Goal: Find specific page/section: Find specific page/section

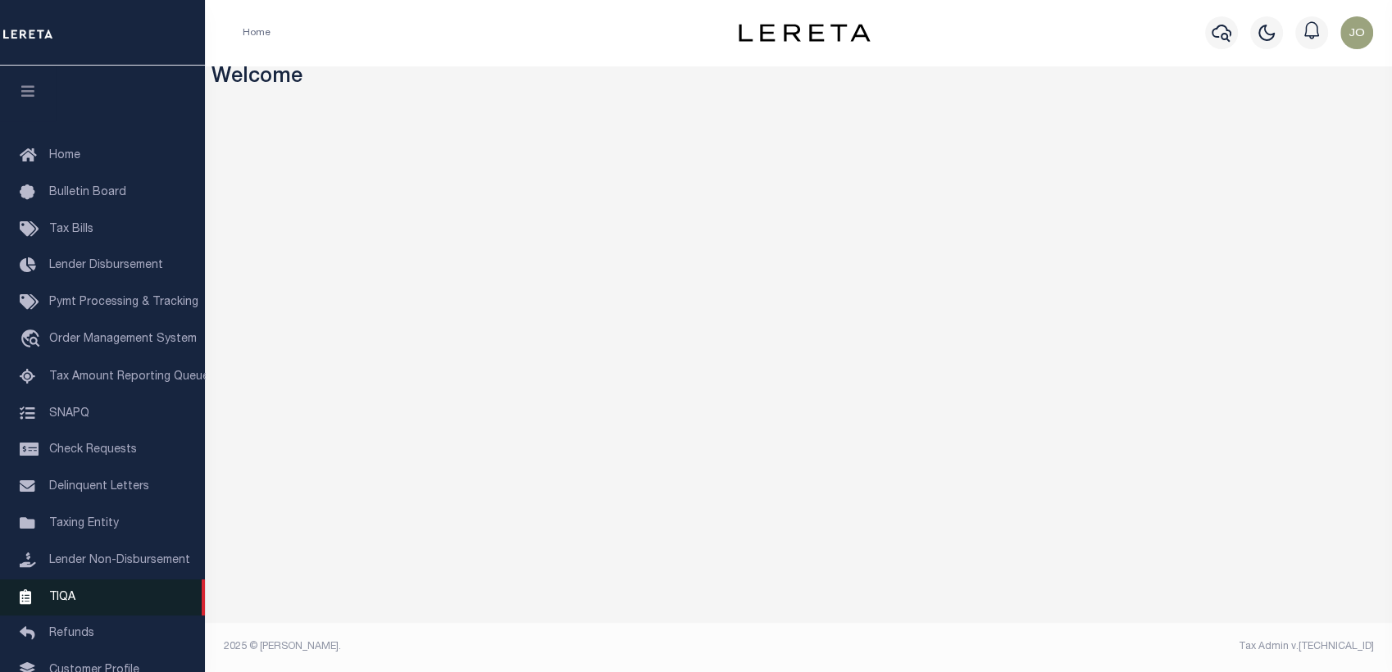
click at [71, 595] on link "TIQA" at bounding box center [102, 598] width 205 height 37
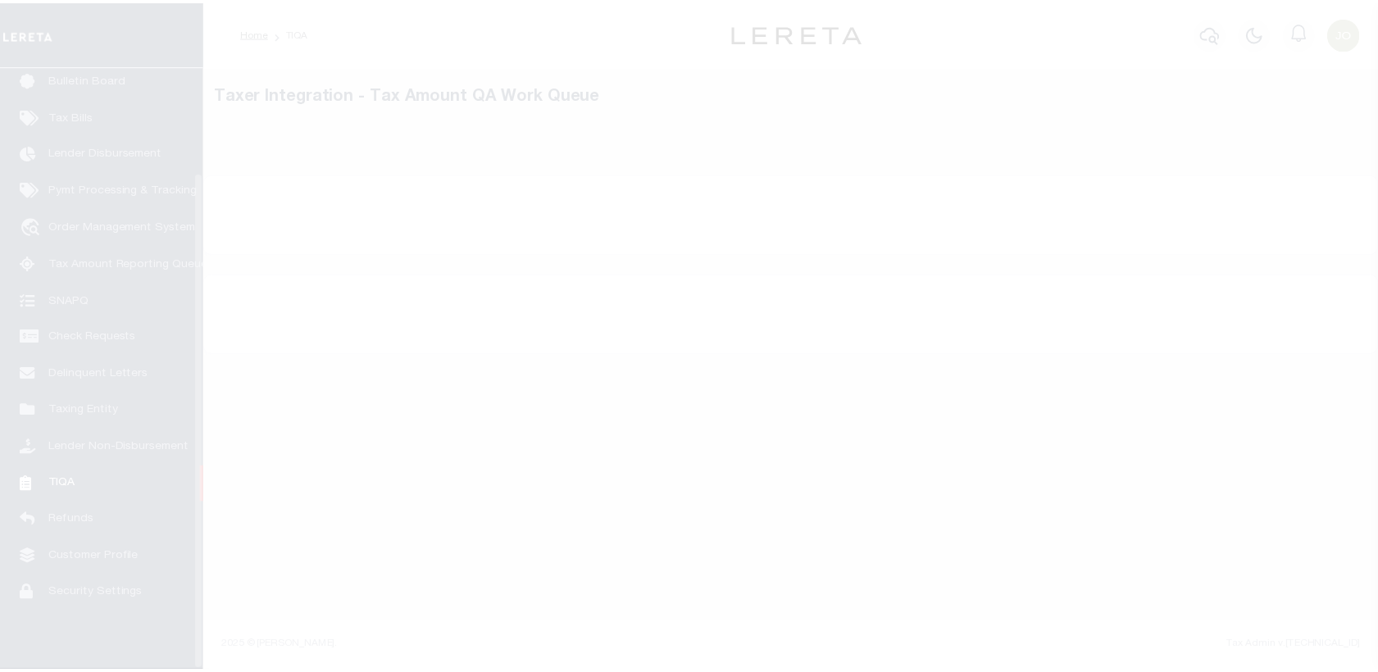
scroll to position [127, 0]
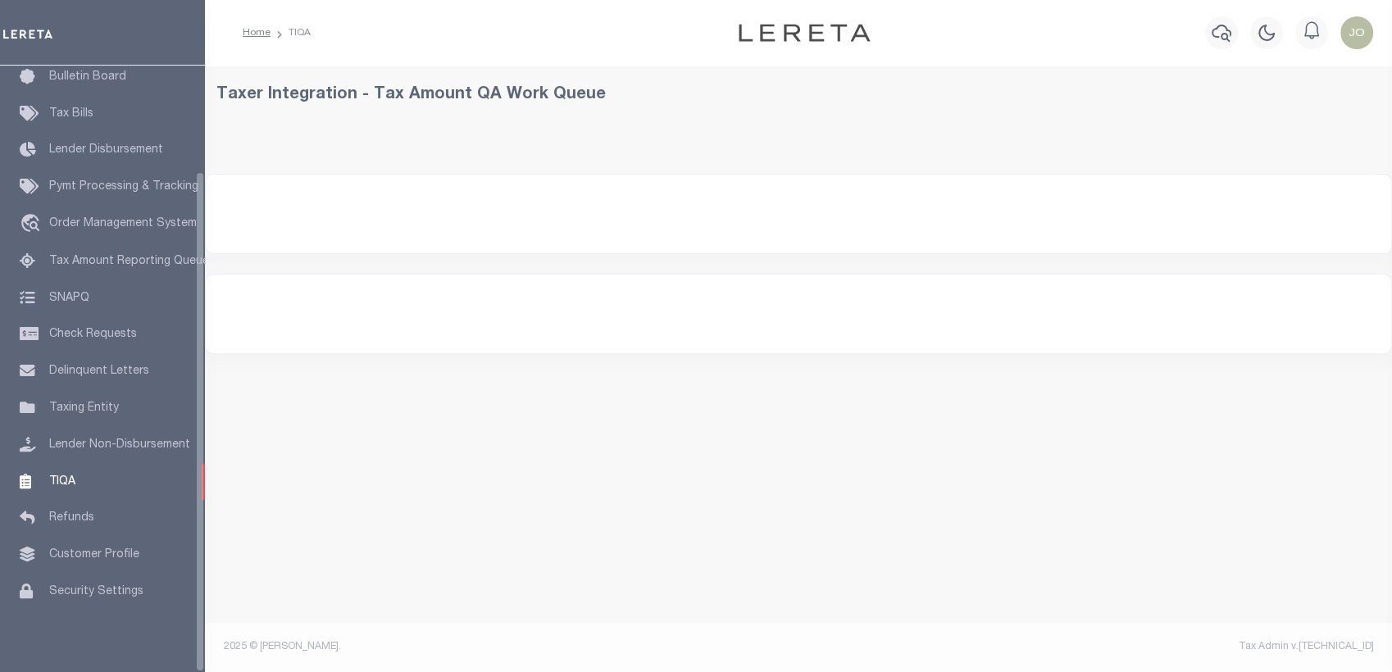
select select "200"
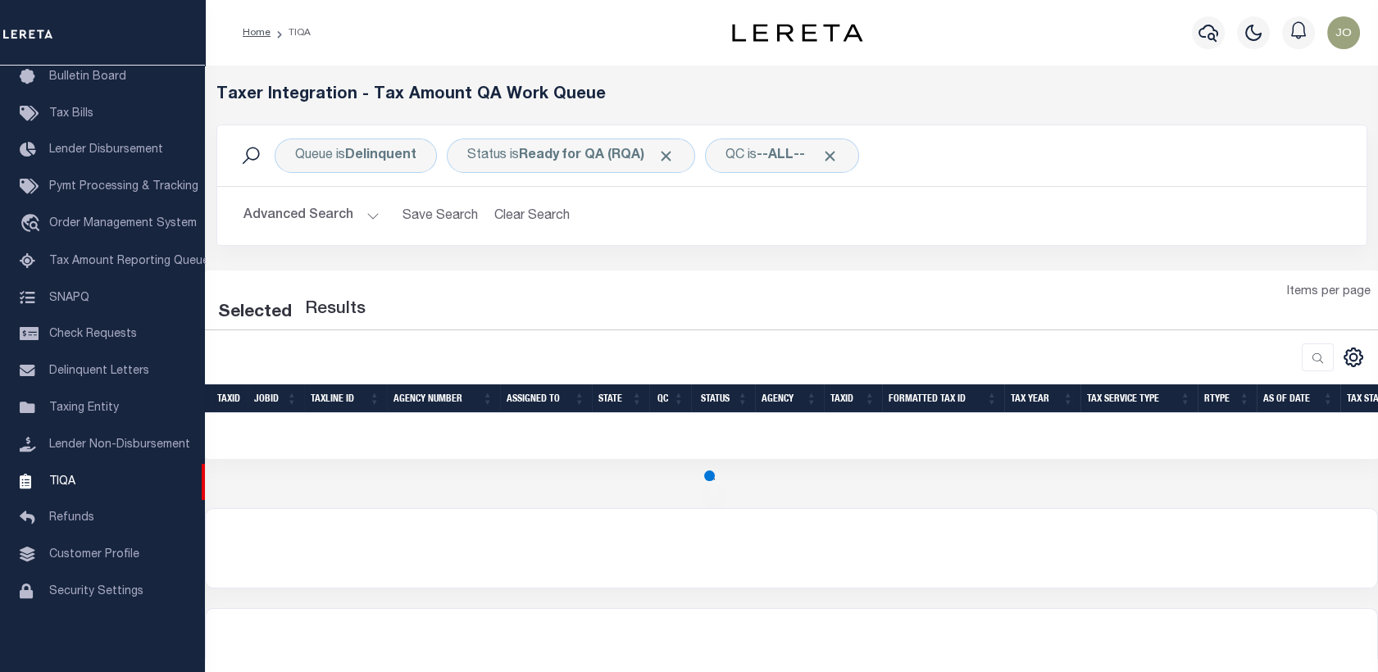
select select "200"
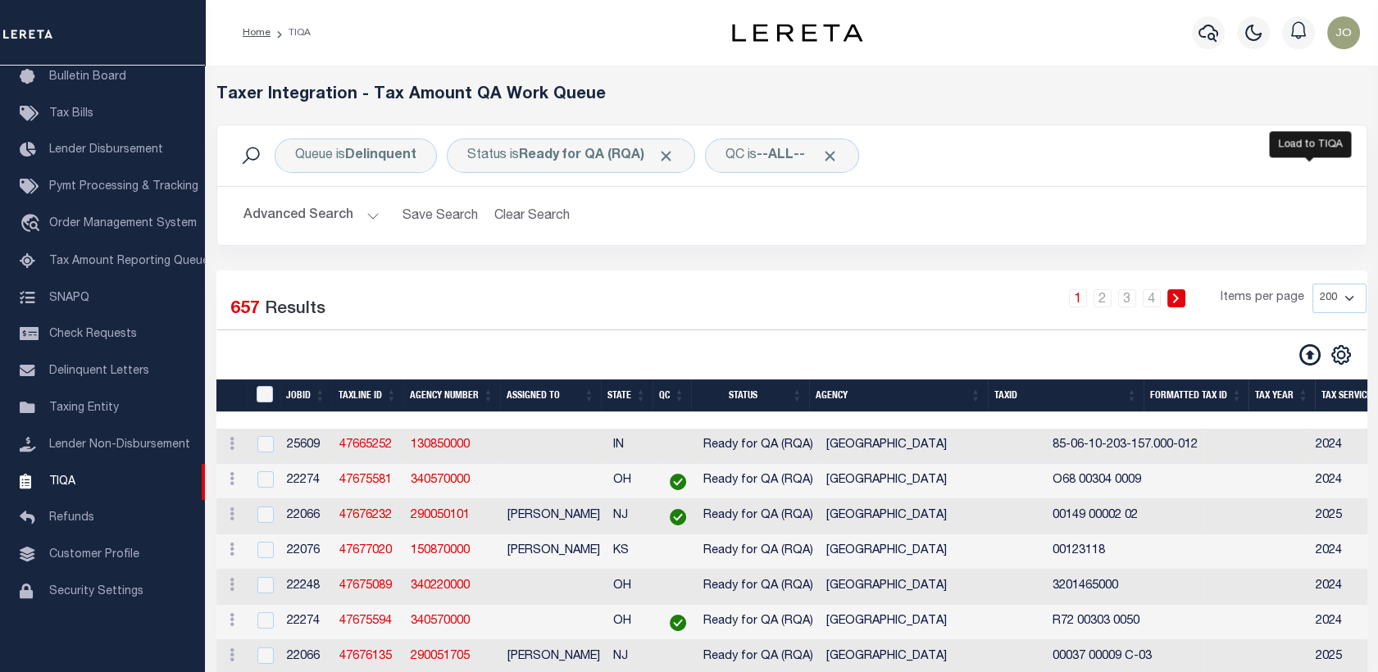
click at [1305, 357] on icon at bounding box center [1310, 354] width 21 height 21
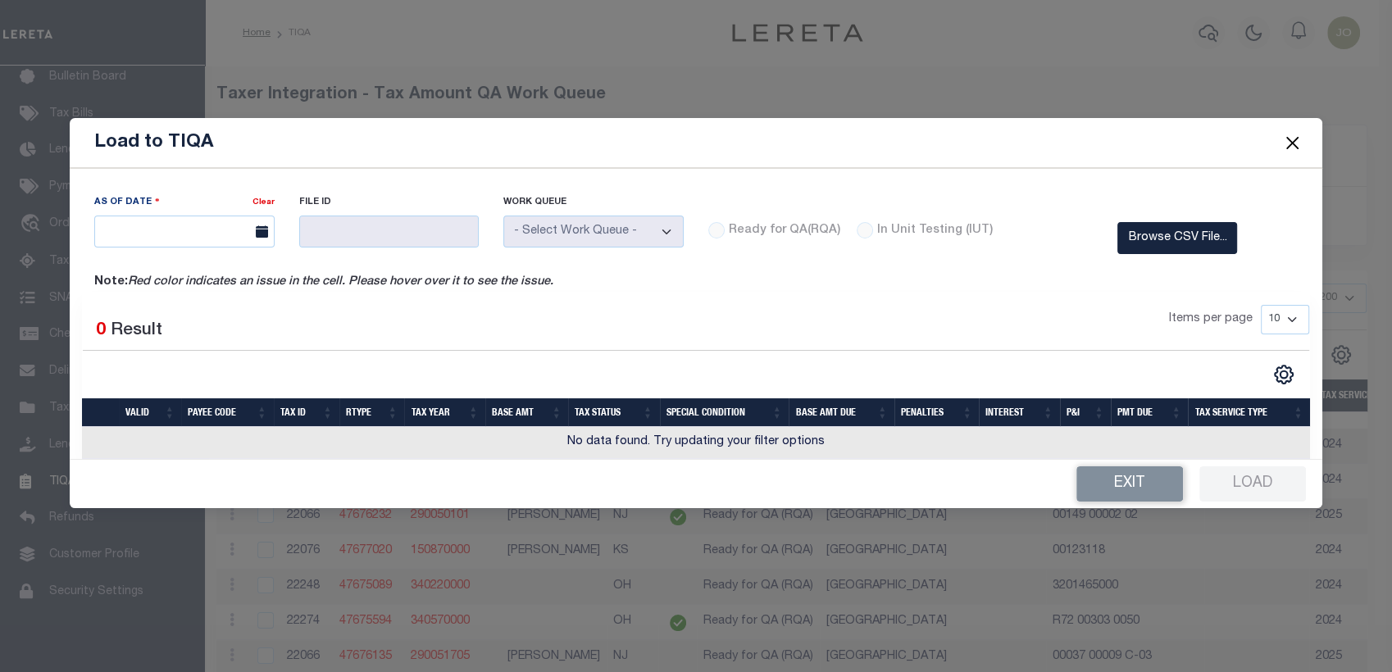
click at [1295, 139] on button "Close" at bounding box center [1291, 142] width 21 height 21
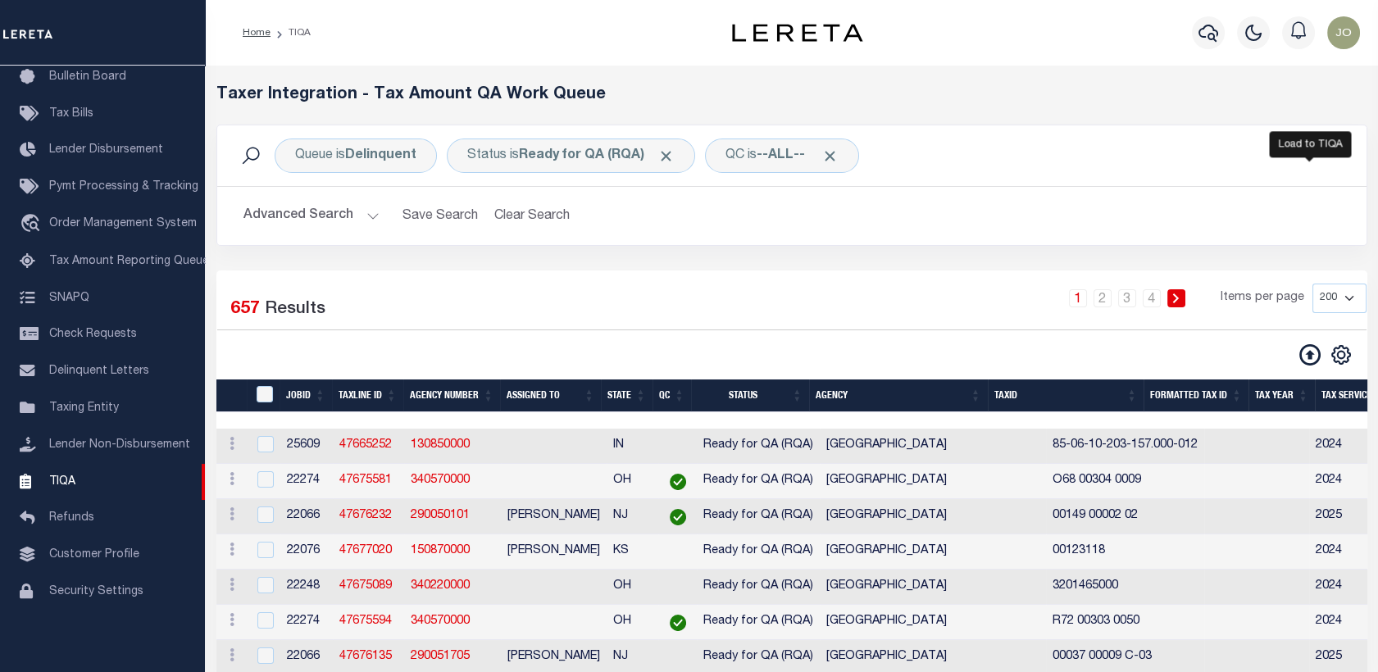
click at [1310, 354] on icon at bounding box center [1310, 354] width 21 height 21
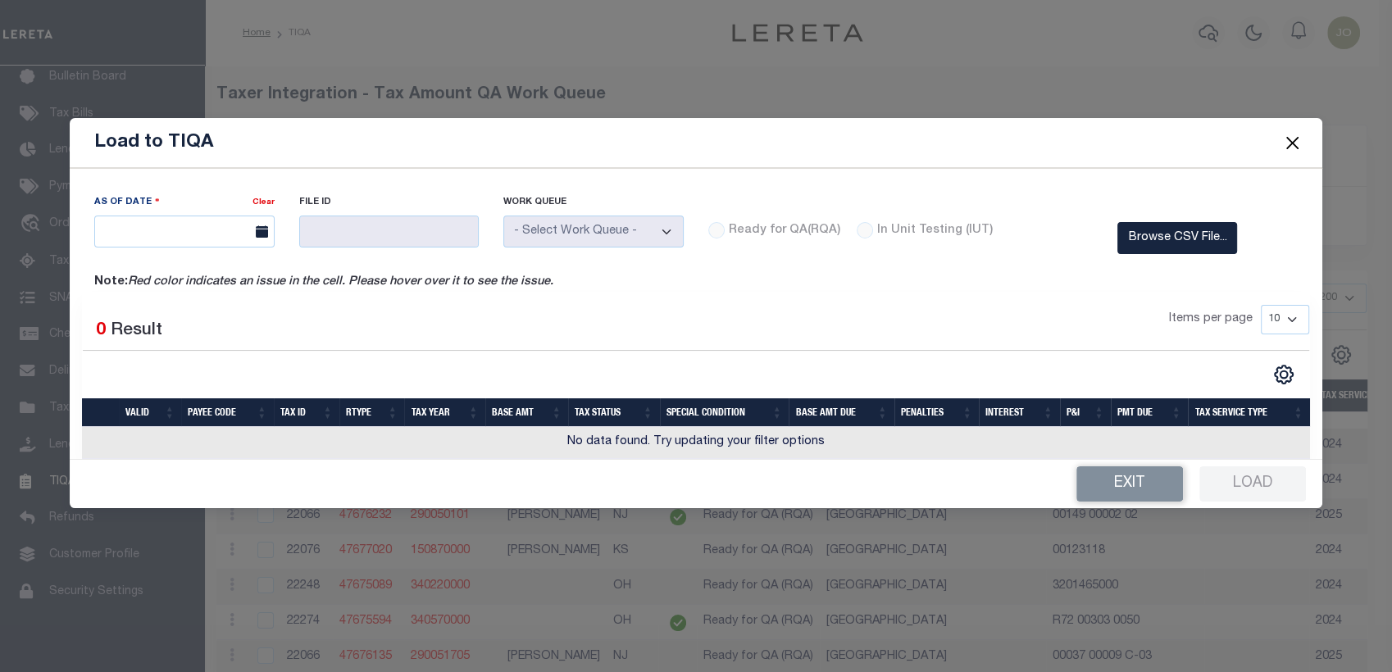
click at [1294, 145] on button "Close" at bounding box center [1291, 142] width 21 height 21
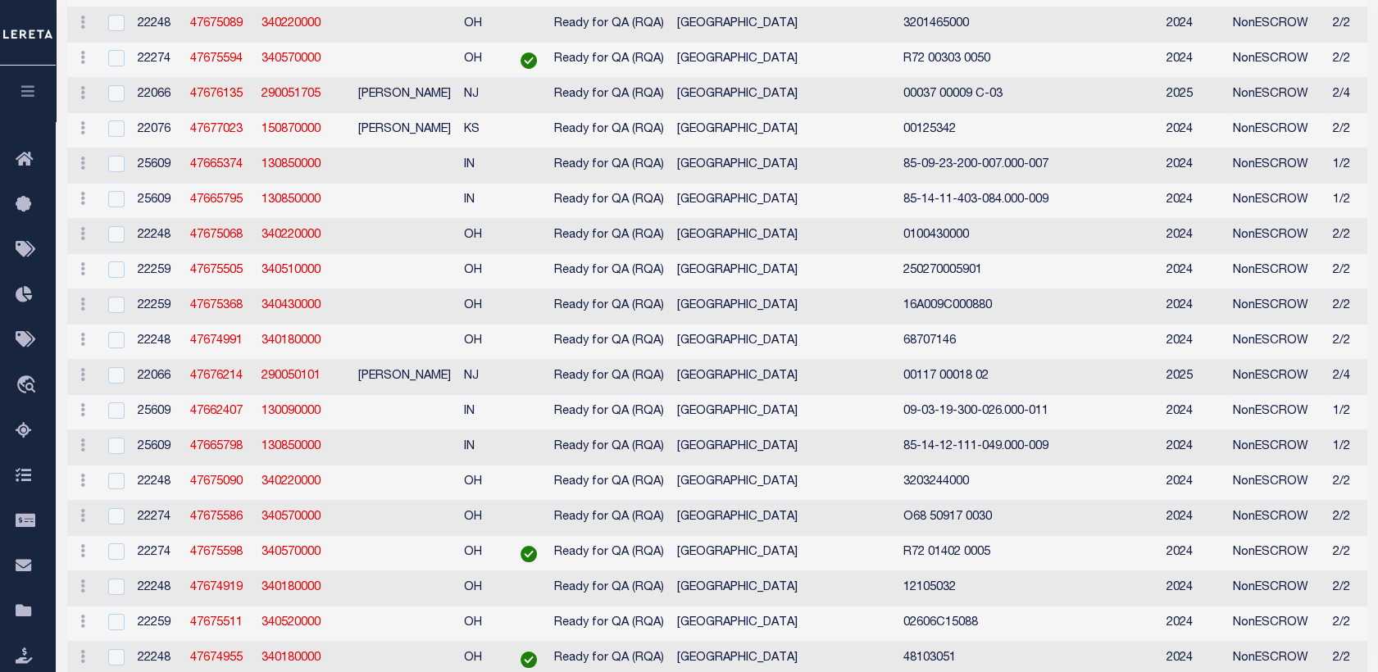
scroll to position [0, 0]
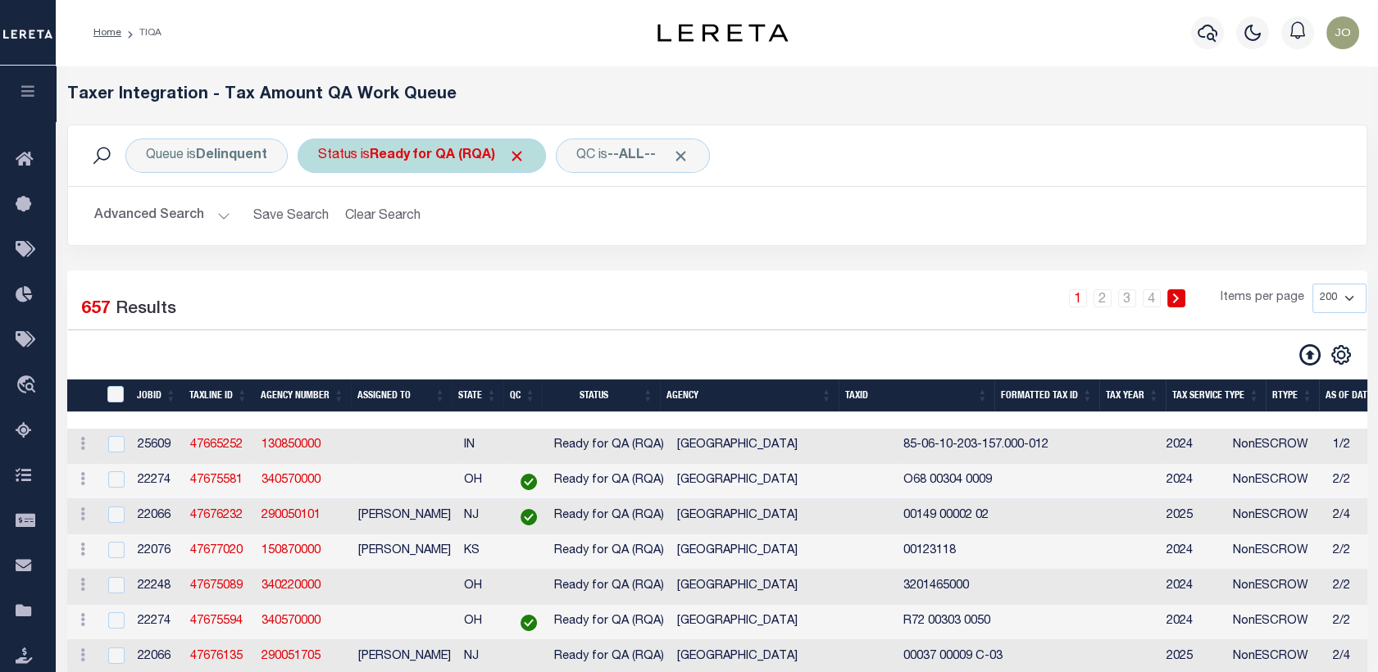
click at [444, 163] on div "Status is Ready for QA (RQA)" at bounding box center [422, 156] width 248 height 34
select select "RQA"
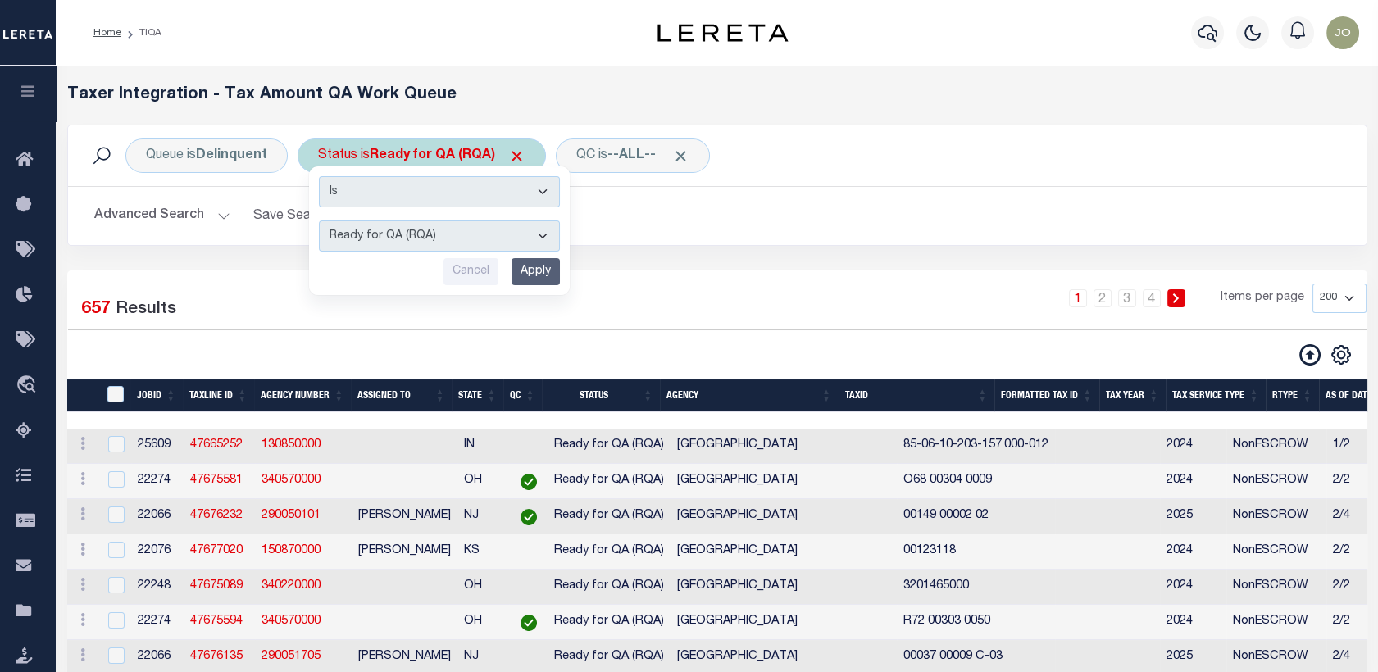
click at [401, 230] on select "AI - Bot Exception (ERR) AI - Bot Running (PLA) AI - Failed QA (FQA) AI - Prep …" at bounding box center [439, 236] width 241 height 31
click at [790, 204] on h2 "Advanced Search Save Search Clear Search" at bounding box center [717, 216] width 1272 height 32
